Goal: Task Accomplishment & Management: Manage account settings

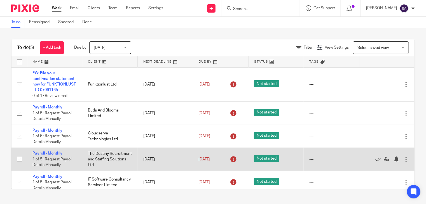
scroll to position [11, 0]
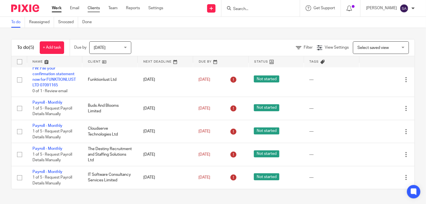
click at [94, 8] on link "Clients" at bounding box center [94, 8] width 12 height 6
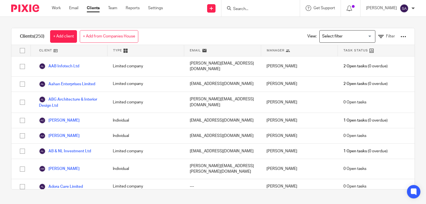
click at [254, 7] on input "Search" at bounding box center [257, 9] width 50 height 5
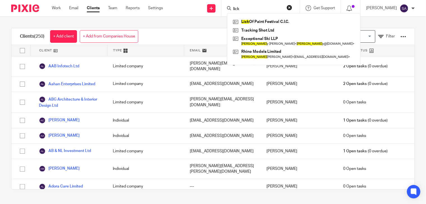
type input "lick"
click at [281, 17] on div "Lick Of Paint Festival C.I.C. Tracking Shot Ltd Exceptional Ski LLP Vick y Thor…" at bounding box center [293, 39] width 133 height 52
click at [280, 21] on link at bounding box center [293, 22] width 124 height 8
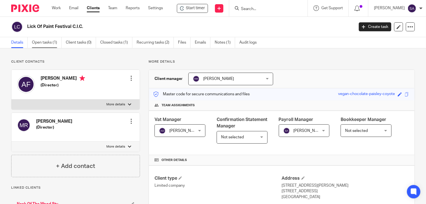
click at [45, 42] on link "Open tasks (1)" at bounding box center [47, 42] width 30 height 11
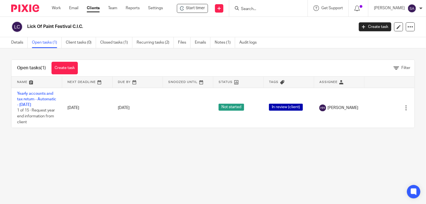
click at [246, 7] on input "Search" at bounding box center [265, 9] width 50 height 5
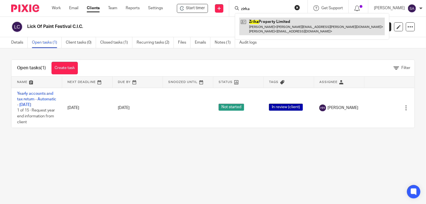
type input "zirka"
click at [271, 28] on link at bounding box center [311, 26] width 145 height 17
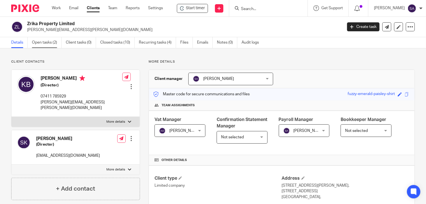
click at [48, 43] on link "Open tasks (2)" at bounding box center [47, 42] width 30 height 11
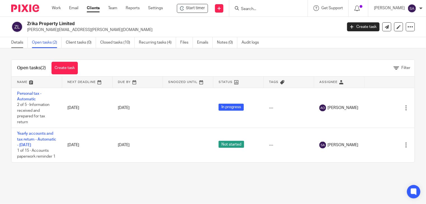
click at [13, 43] on link "Details" at bounding box center [19, 42] width 17 height 11
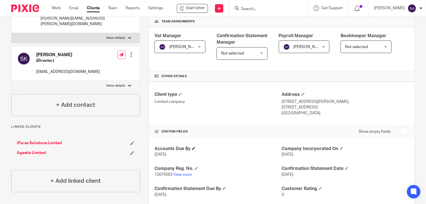
scroll to position [140, 0]
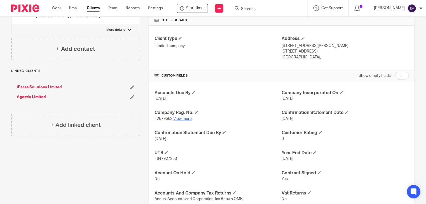
click at [179, 118] on link "View more" at bounding box center [182, 119] width 18 height 4
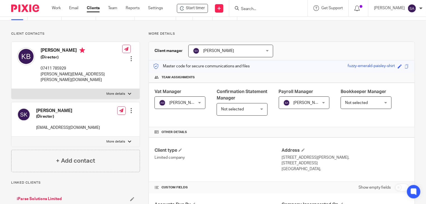
scroll to position [0, 0]
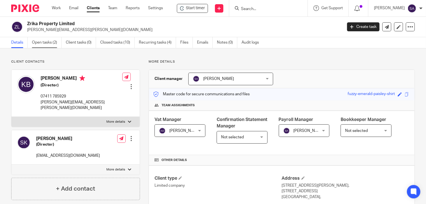
click at [48, 41] on link "Open tasks (2)" at bounding box center [47, 42] width 30 height 11
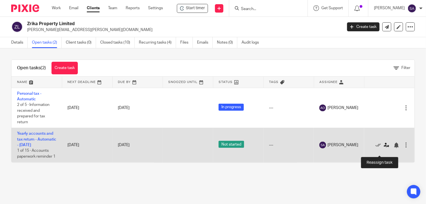
click at [383, 148] on icon at bounding box center [386, 146] width 6 height 6
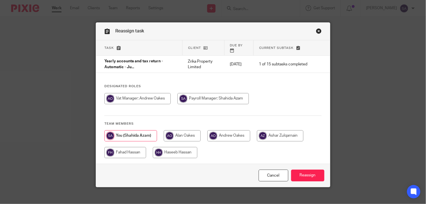
click at [275, 133] on input "radio" at bounding box center [280, 135] width 46 height 11
radio input "true"
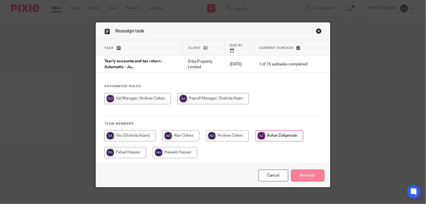
click at [312, 175] on input "Reassign" at bounding box center [307, 176] width 33 height 12
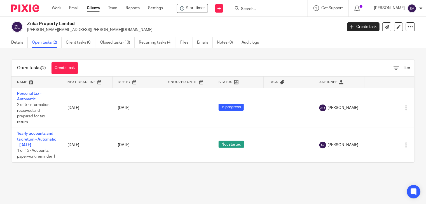
click at [243, 7] on input "Search" at bounding box center [265, 9] width 50 height 5
click at [95, 8] on link "Clients" at bounding box center [93, 8] width 13 height 6
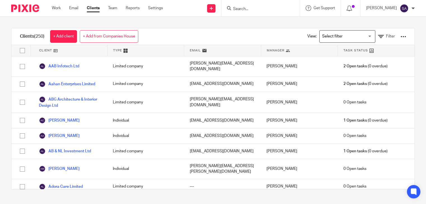
click at [251, 10] on input "Search" at bounding box center [257, 9] width 50 height 5
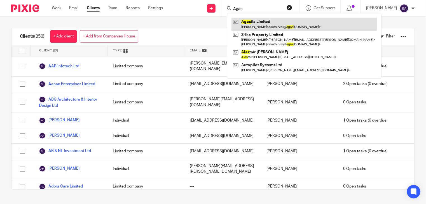
type input "Agas"
click at [256, 28] on link at bounding box center [303, 24] width 145 height 13
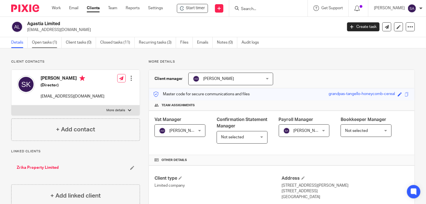
click at [44, 43] on link "Open tasks (1)" at bounding box center [47, 42] width 30 height 11
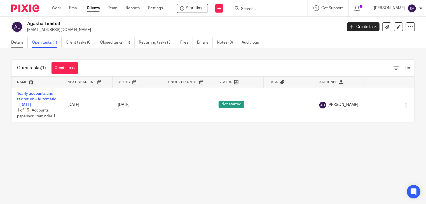
click at [15, 43] on link "Details" at bounding box center [19, 42] width 17 height 11
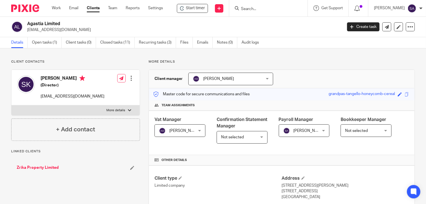
scroll to position [112, 0]
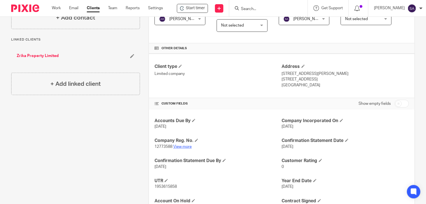
click at [180, 146] on link "View more" at bounding box center [182, 147] width 18 height 4
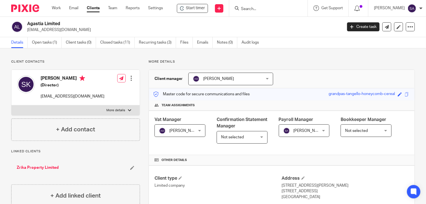
click at [249, 8] on input "Search" at bounding box center [265, 9] width 50 height 5
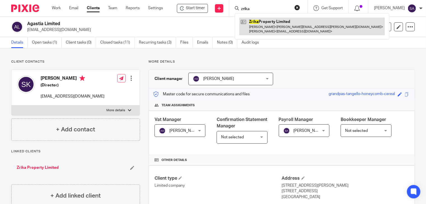
type input "zrika"
click at [265, 24] on link at bounding box center [311, 26] width 145 height 17
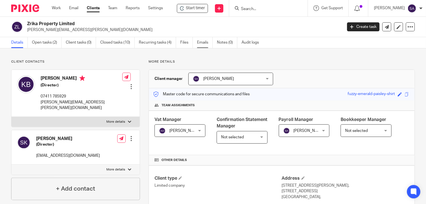
click at [204, 42] on link "Emails" at bounding box center [205, 42] width 16 height 11
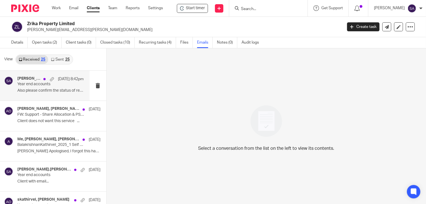
click at [30, 84] on p "Year end accounts" at bounding box center [43, 84] width 53 height 5
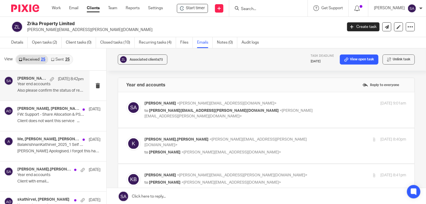
click at [178, 103] on span "<[PERSON_NAME][EMAIL_ADDRESS][DOMAIN_NAME]>" at bounding box center [227, 104] width 100 height 4
checkbox input "true"
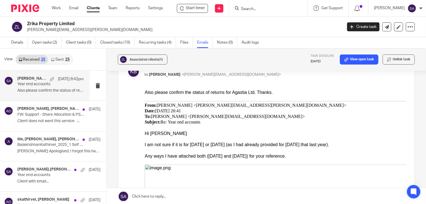
scroll to position [392, 0]
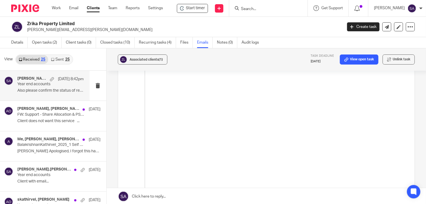
scroll to position [420, 0]
click at [354, 60] on link "View open task" at bounding box center [359, 60] width 39 height 10
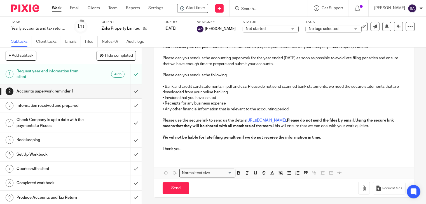
scroll to position [91, 0]
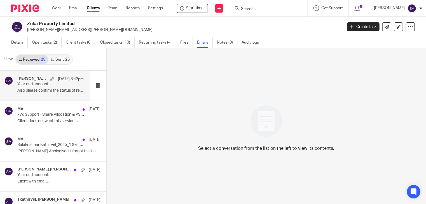
click at [54, 84] on p "Year end accounts" at bounding box center [43, 84] width 53 height 5
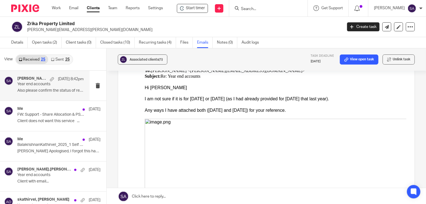
scroll to position [252, 0]
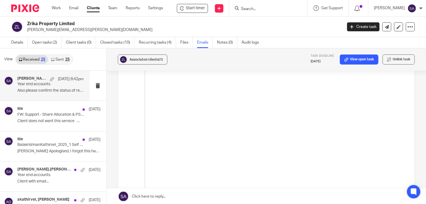
click at [194, 126] on img at bounding box center [274, 200] width 261 height 274
click at [195, 138] on img at bounding box center [274, 200] width 261 height 274
click at [194, 132] on img at bounding box center [274, 200] width 261 height 274
click at [328, 158] on img at bounding box center [274, 200] width 261 height 274
click at [172, 91] on img at bounding box center [274, 200] width 261 height 274
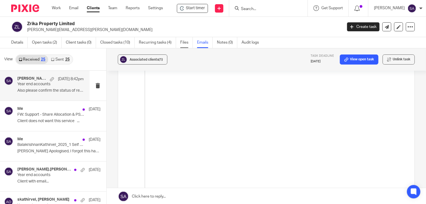
click at [189, 44] on link "Files" at bounding box center [186, 42] width 13 height 11
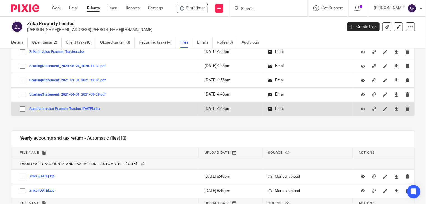
scroll to position [2154, 0]
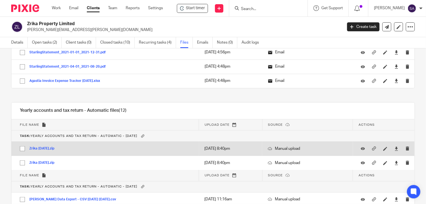
click at [22, 143] on input "checkbox" at bounding box center [22, 148] width 11 height 11
checkbox input "true"
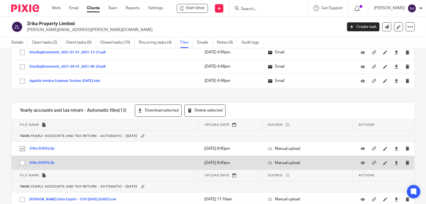
click at [22, 158] on input "checkbox" at bounding box center [22, 163] width 11 height 11
checkbox input "true"
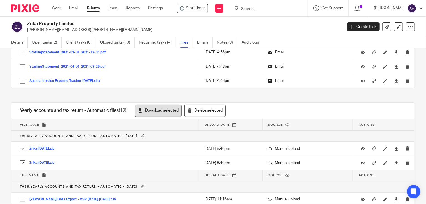
click at [164, 105] on button "Download selected" at bounding box center [158, 111] width 47 height 13
click at [60, 8] on link "Work" at bounding box center [56, 8] width 9 height 6
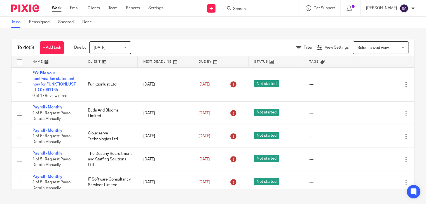
click at [255, 8] on input "Search" at bounding box center [257, 9] width 50 height 5
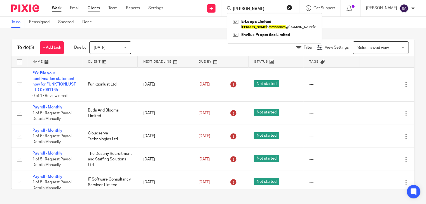
type input "[PERSON_NAME]"
click at [91, 9] on link "Clients" at bounding box center [94, 8] width 12 height 6
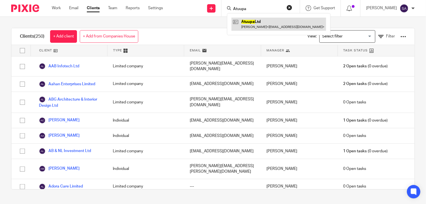
type input "Atuupa"
click at [253, 26] on link at bounding box center [278, 24] width 95 height 13
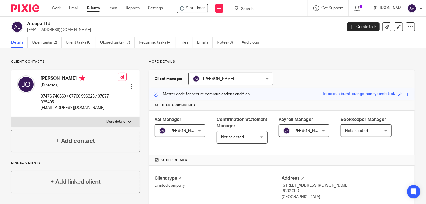
click at [247, 8] on input "Search" at bounding box center [265, 9] width 50 height 5
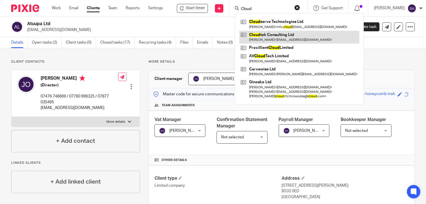
type input "Cloud"
click at [265, 37] on link at bounding box center [299, 37] width 120 height 13
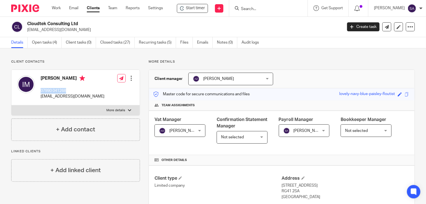
drag, startPoint x: 67, startPoint y: 91, endPoint x: 39, endPoint y: 91, distance: 28.0
click at [39, 91] on div "Irfan Mohammed 07990 041268 irfangmd@hotmail.com" at bounding box center [60, 88] width 87 height 30
copy p "07990 041268"
click at [250, 8] on input "Search" at bounding box center [265, 9] width 50 height 5
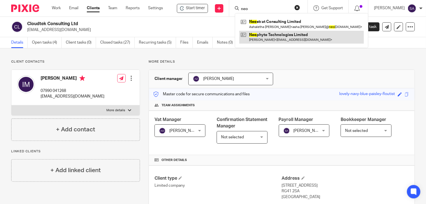
type input "neo"
click at [281, 38] on link at bounding box center [301, 37] width 124 height 13
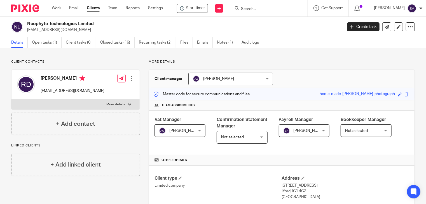
click at [249, 8] on input "Search" at bounding box center [265, 9] width 50 height 5
type input "SAhawten"
click at [269, 22] on link at bounding box center [273, 22] width 69 height 8
